Goal: Task Accomplishment & Management: Use online tool/utility

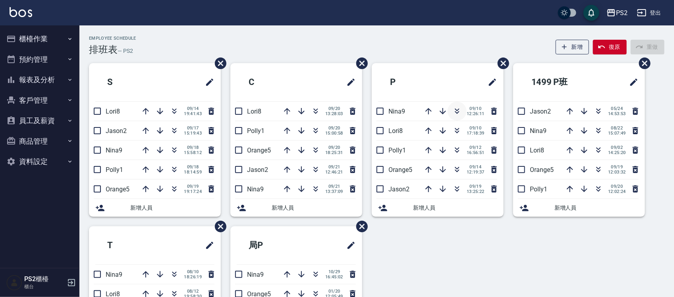
click at [461, 111] on icon "button" at bounding box center [457, 111] width 10 height 10
click at [217, 36] on div "Employee Schedule 排班表 — PS2 新增 復原 重做" at bounding box center [377, 45] width 576 height 19
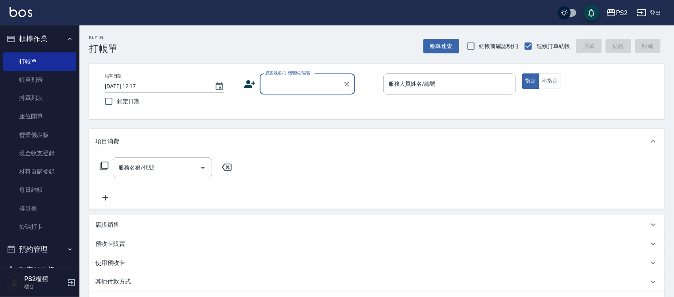
type input "0"
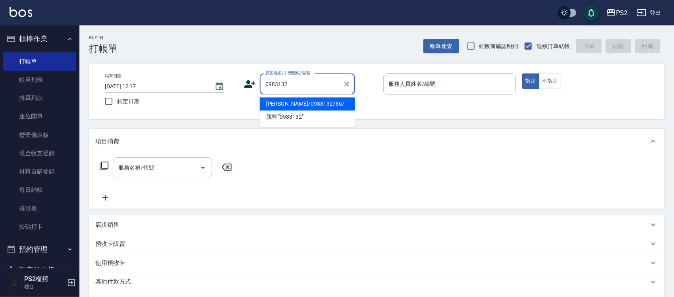
click at [283, 106] on li "[PERSON_NAME]/0983132786/" at bounding box center [307, 104] width 95 height 13
type input "[PERSON_NAME]/0983132786/"
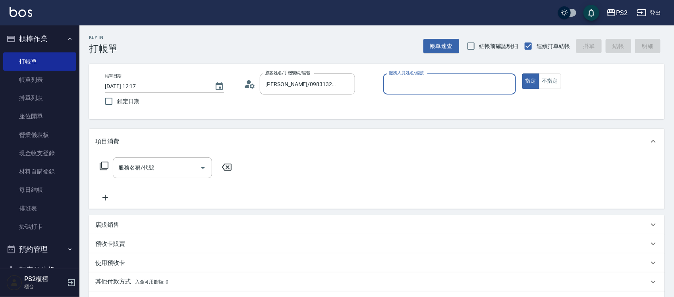
click at [247, 86] on icon at bounding box center [247, 87] width 5 height 4
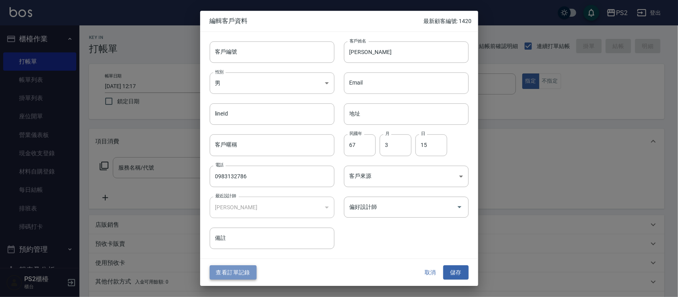
click at [236, 272] on button "查看訂單記錄" at bounding box center [233, 272] width 47 height 15
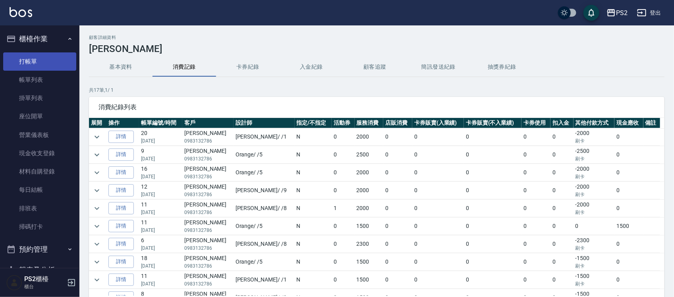
click at [46, 66] on link "打帳單" at bounding box center [39, 61] width 73 height 18
